Goal: Task Accomplishment & Management: Use online tool/utility

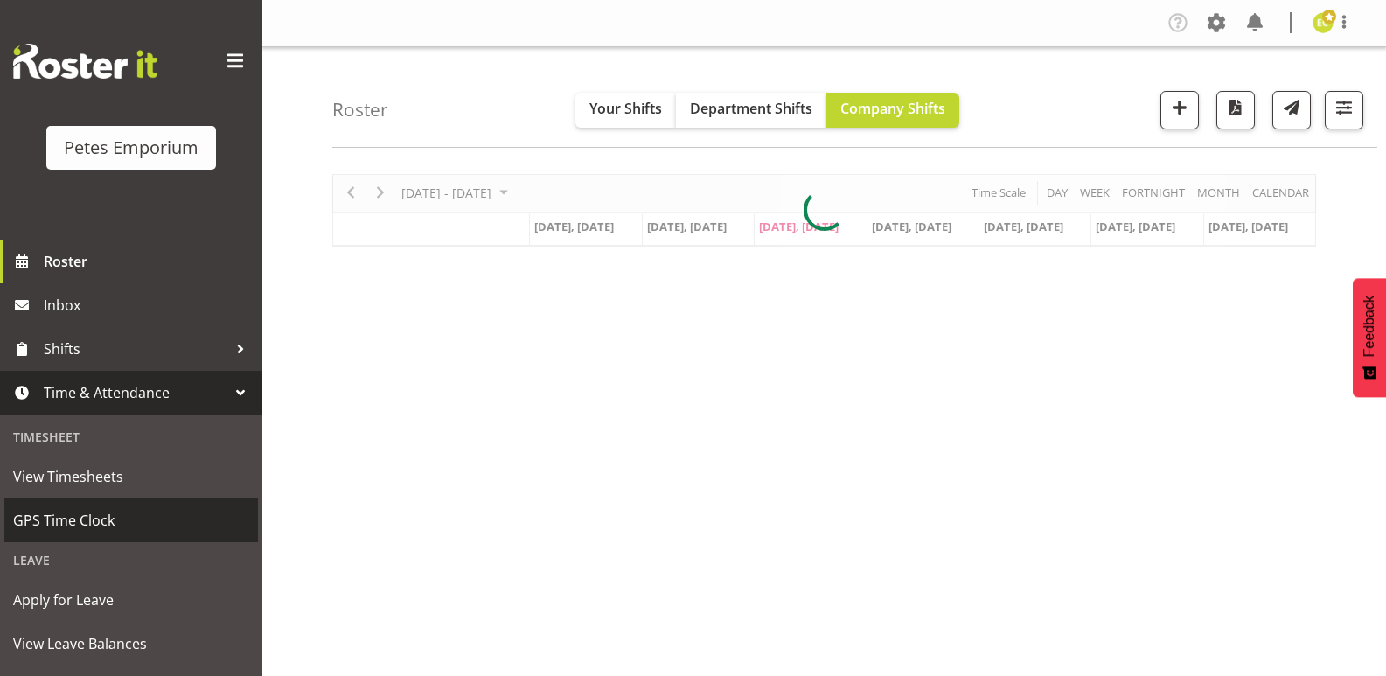
click at [98, 507] on span "GPS Time Clock" at bounding box center [131, 520] width 236 height 26
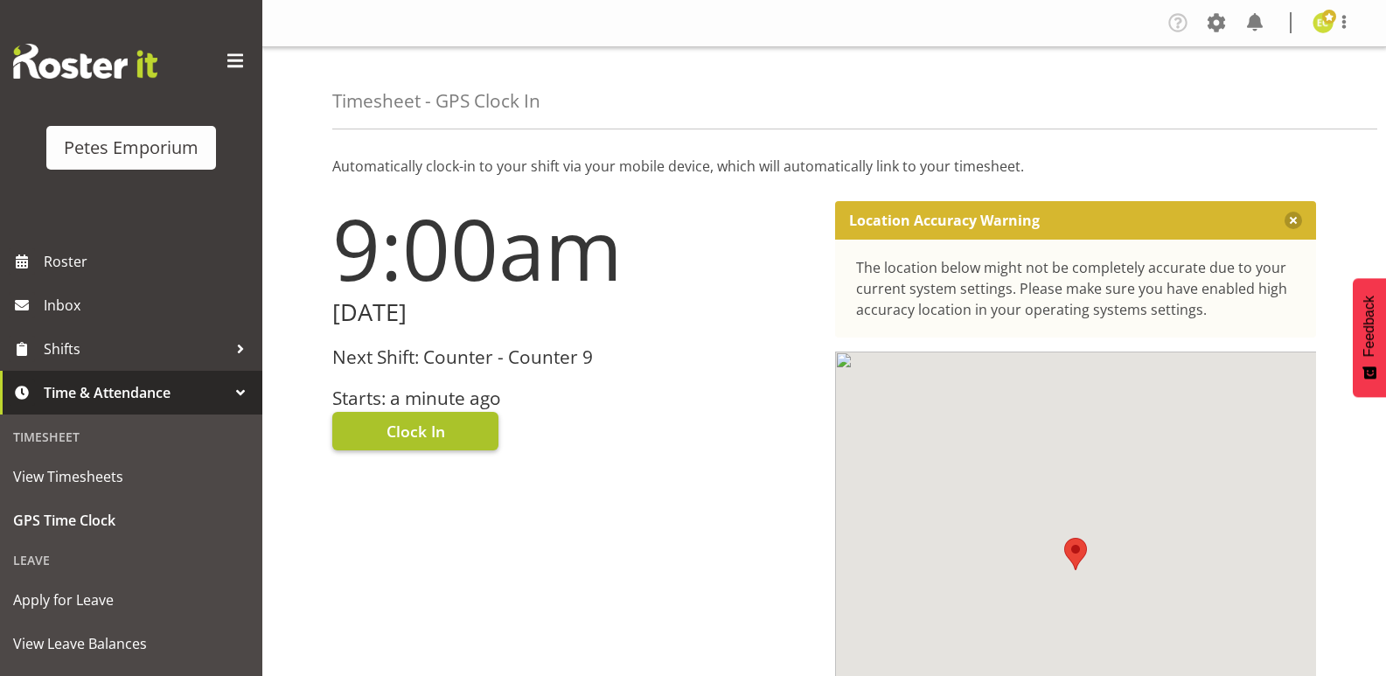
click at [399, 428] on span "Clock In" at bounding box center [416, 431] width 59 height 23
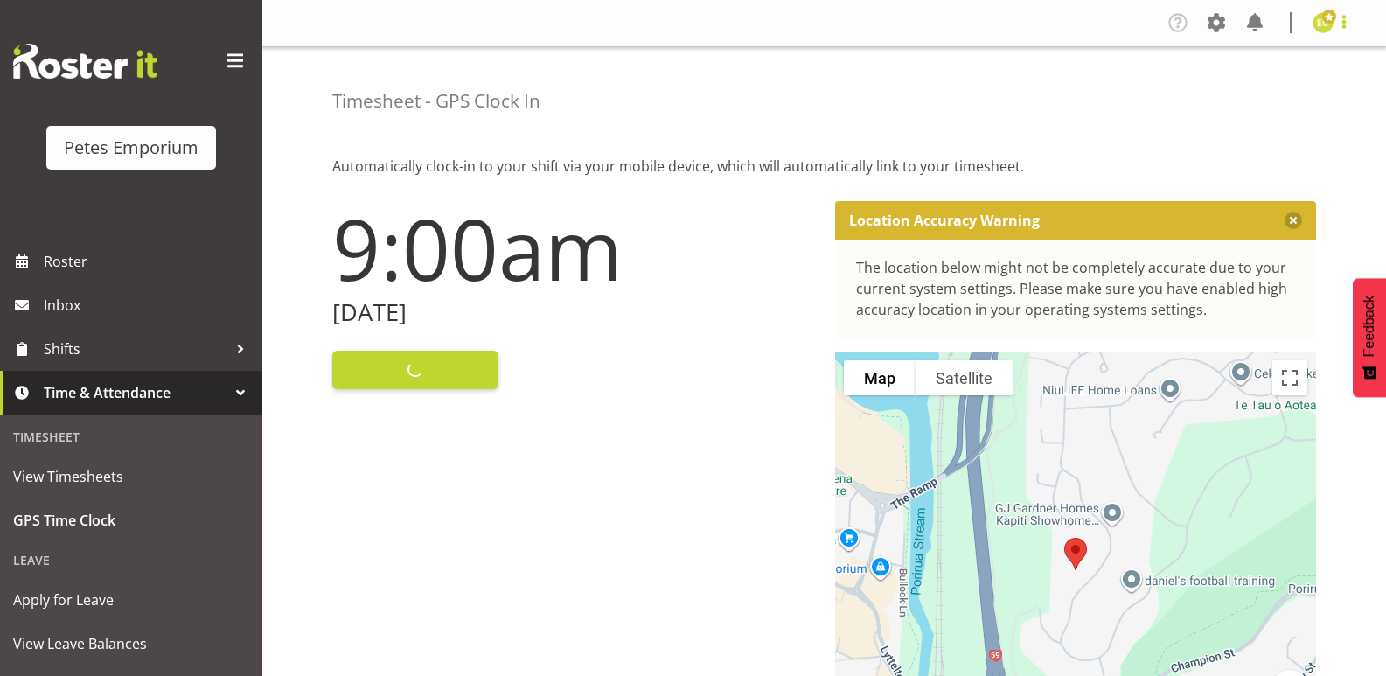
click at [1347, 29] on span at bounding box center [1344, 21] width 21 height 21
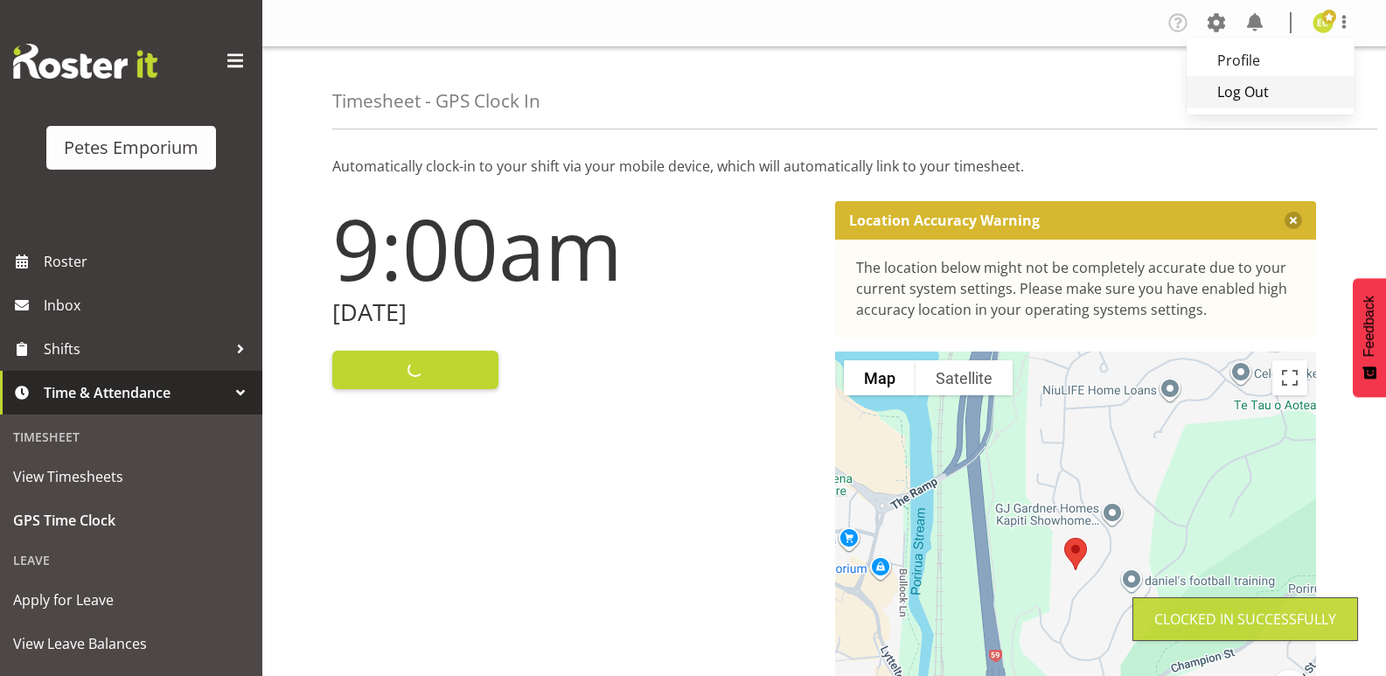
click at [1276, 91] on link "Log Out" at bounding box center [1271, 91] width 168 height 31
